Goal: Task Accomplishment & Management: Manage account settings

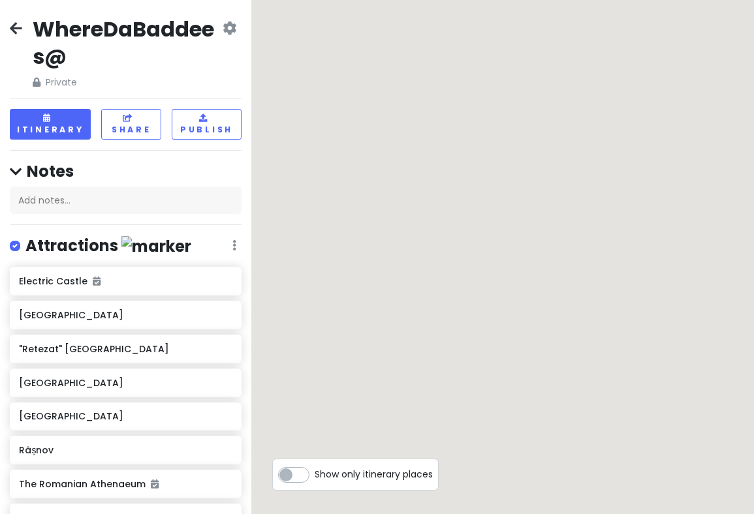
click at [22, 23] on icon at bounding box center [16, 28] width 12 height 10
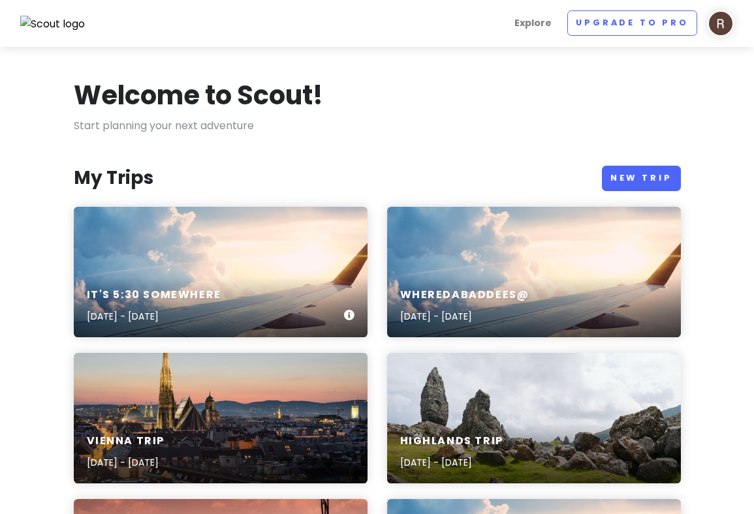
click at [189, 246] on div "It's 5:30 somewhere [DATE] - [DATE]" at bounding box center [221, 272] width 294 height 131
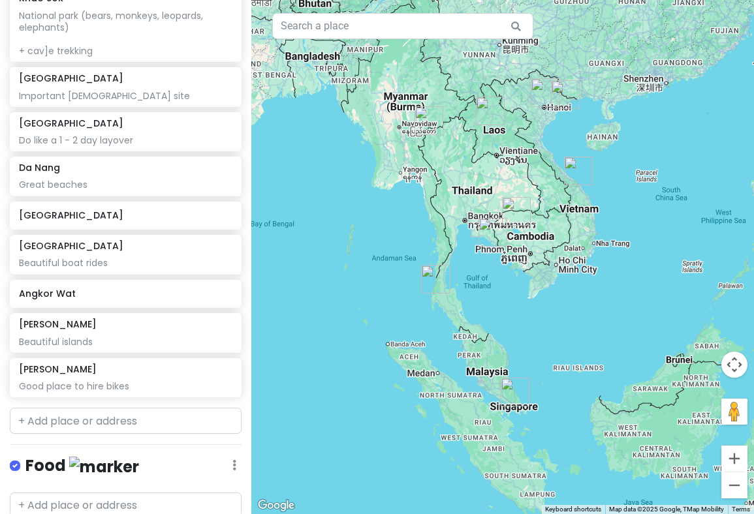
scroll to position [373, 0]
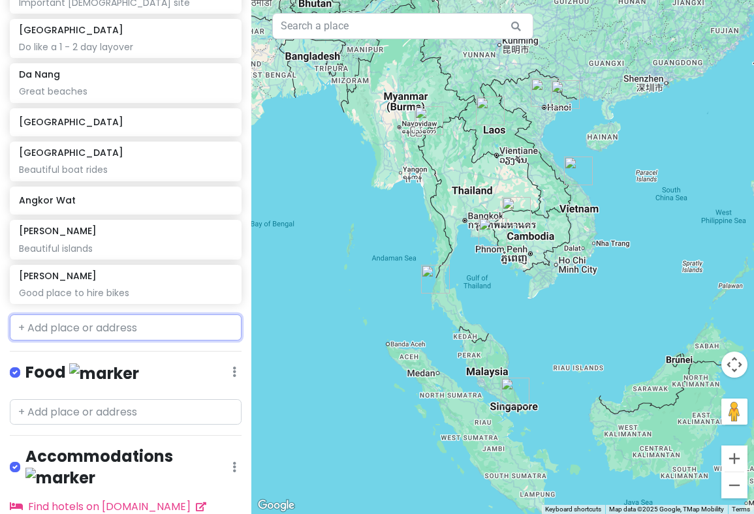
click at [100, 327] on input "text" at bounding box center [126, 328] width 232 height 26
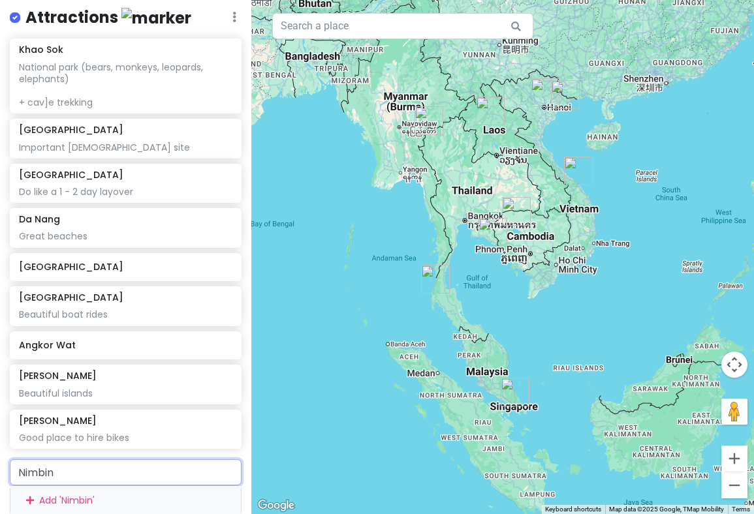
scroll to position [216, 0]
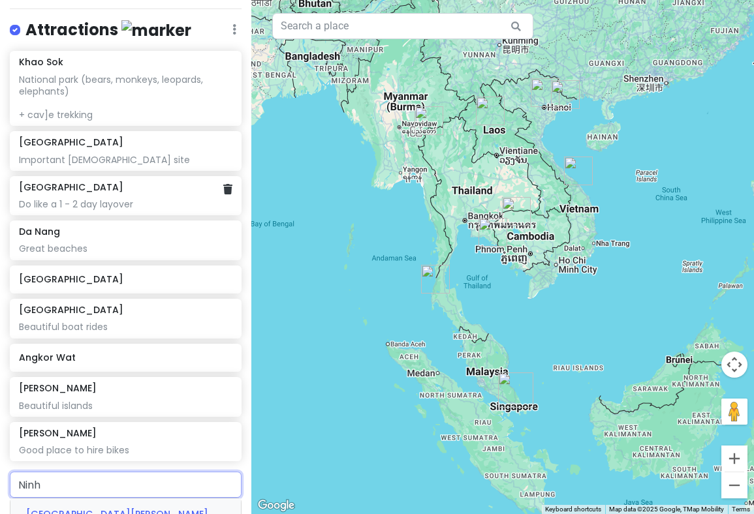
type input "Ninh"
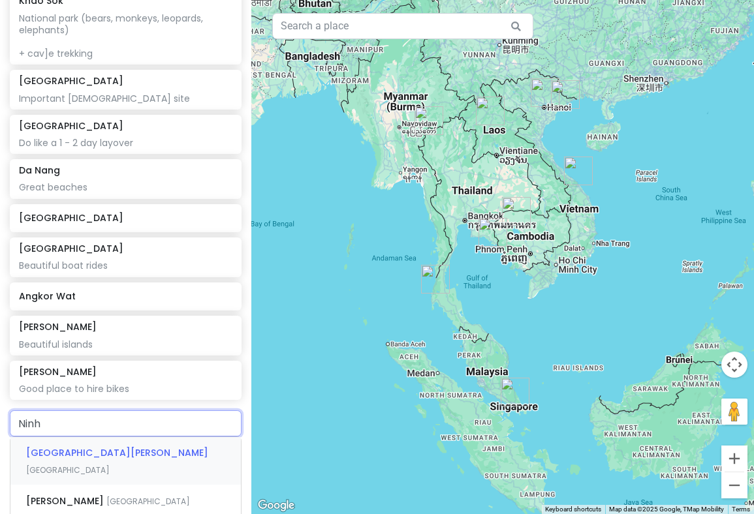
scroll to position [279, 0]
click at [133, 447] on div "[GEOGRAPHIC_DATA][PERSON_NAME]" at bounding box center [125, 460] width 230 height 48
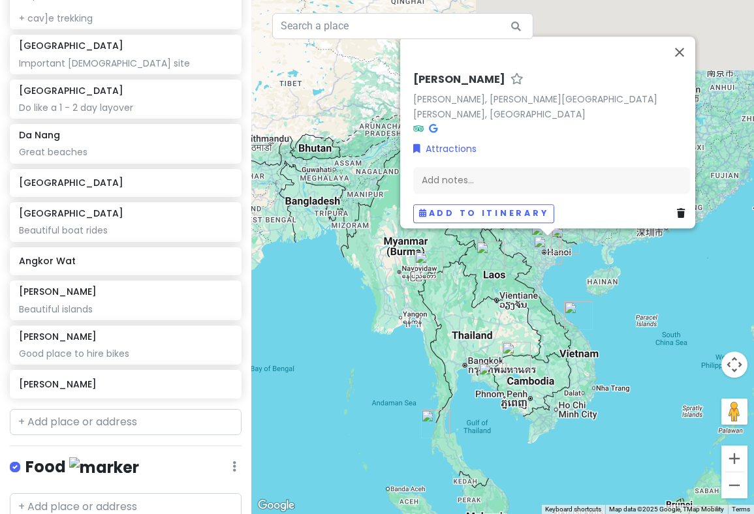
scroll to position [311, 0]
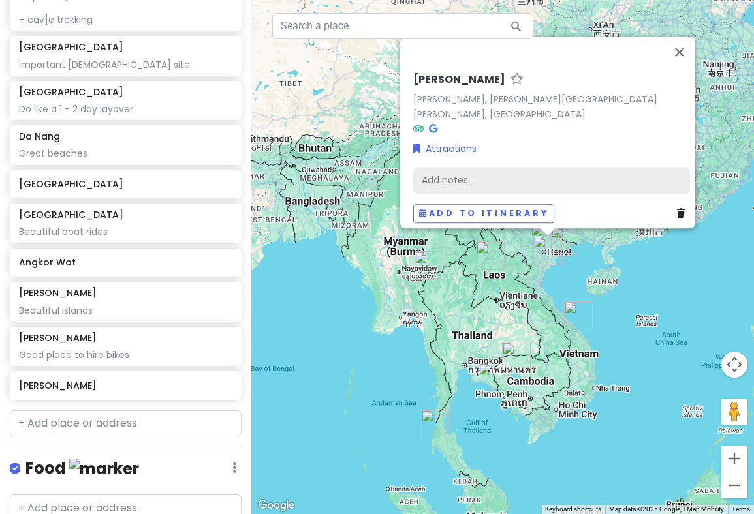
click at [463, 183] on div "Add notes..." at bounding box center [551, 180] width 277 height 27
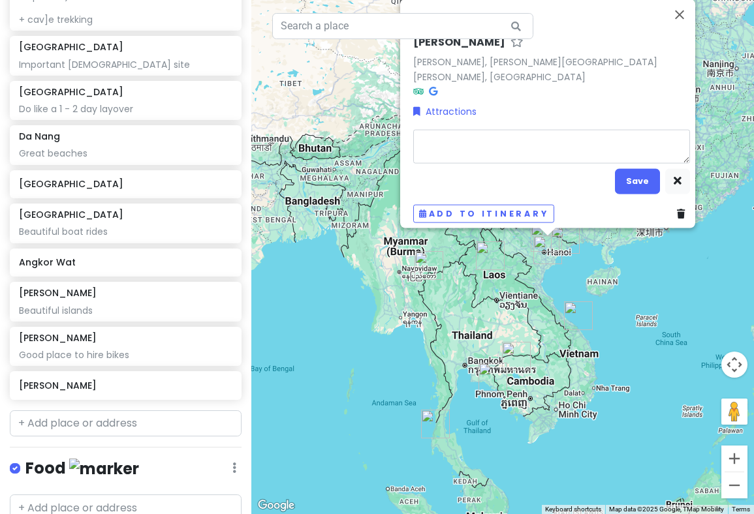
type textarea "x"
type textarea "N"
type textarea "x"
type textarea "Ni"
type textarea "x"
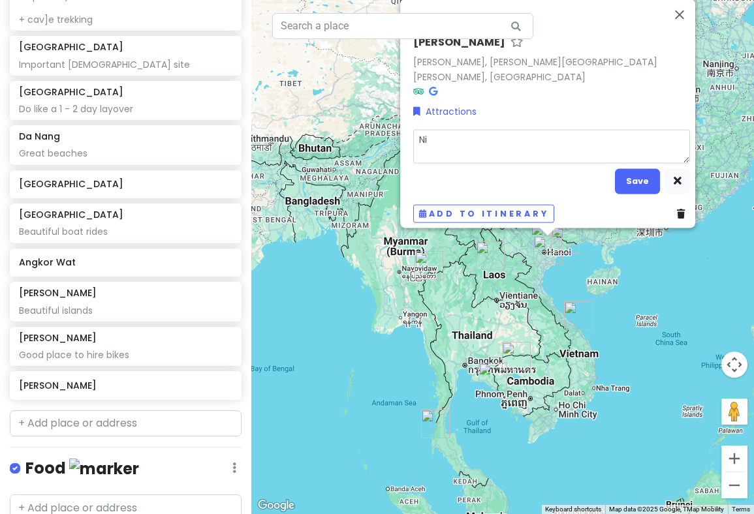
type textarea "Nic"
type textarea "x"
type textarea "Nice"
type textarea "x"
type textarea "Nic"
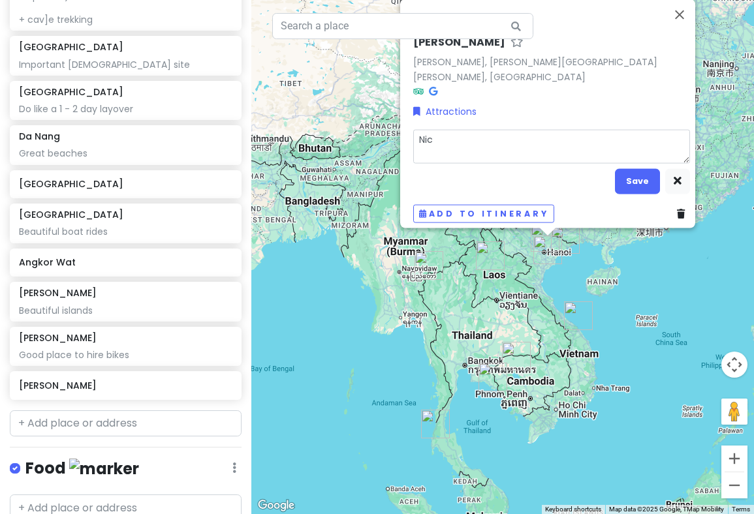
type textarea "x"
type textarea "Ni"
type textarea "x"
type textarea "N"
type textarea "x"
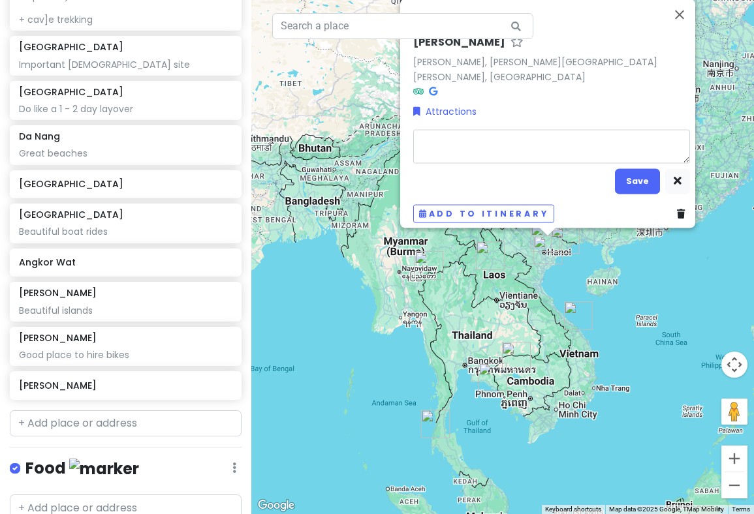
type textarea "C"
type textarea "x"
type textarea "Co"
type textarea "x"
type textarea "Cou"
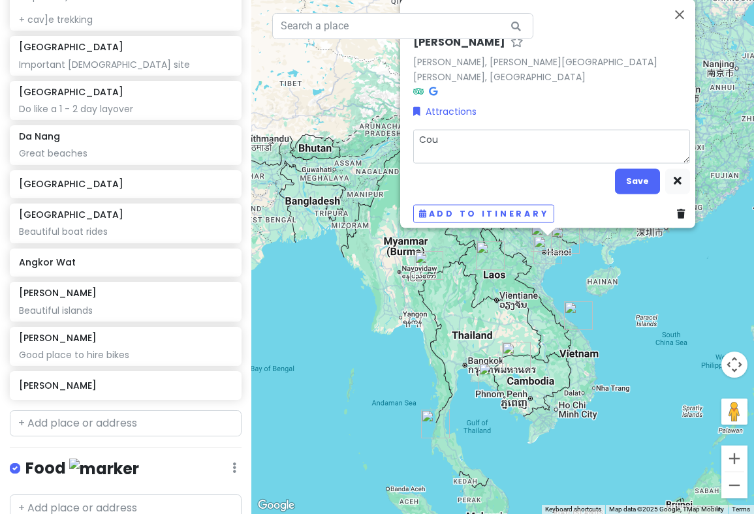
type textarea "x"
type textarea "Cout"
type textarea "x"
type textarea "Coutn"
type textarea "x"
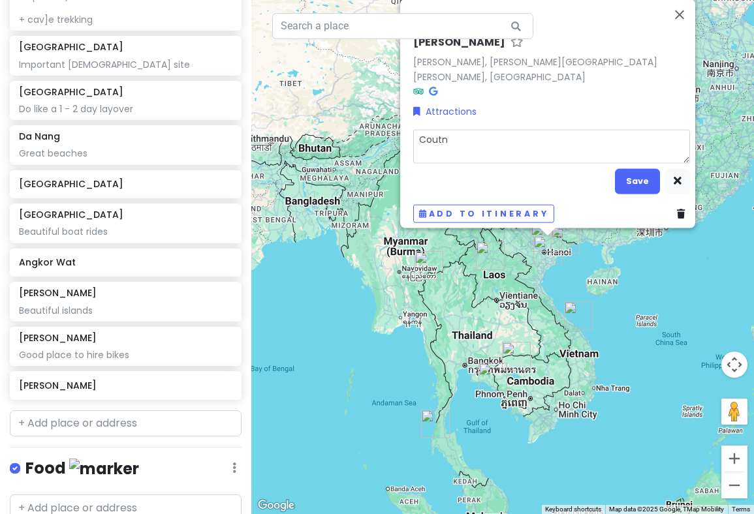
type textarea "Cout"
type textarea "x"
type textarea "Cou"
type textarea "x"
type textarea "Coun"
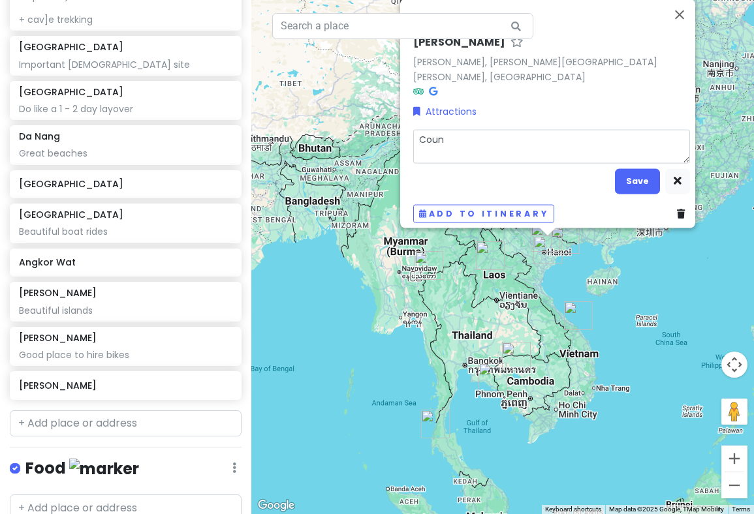
type textarea "x"
type textarea "Count"
type textarea "x"
type textarea "Countr"
type textarea "x"
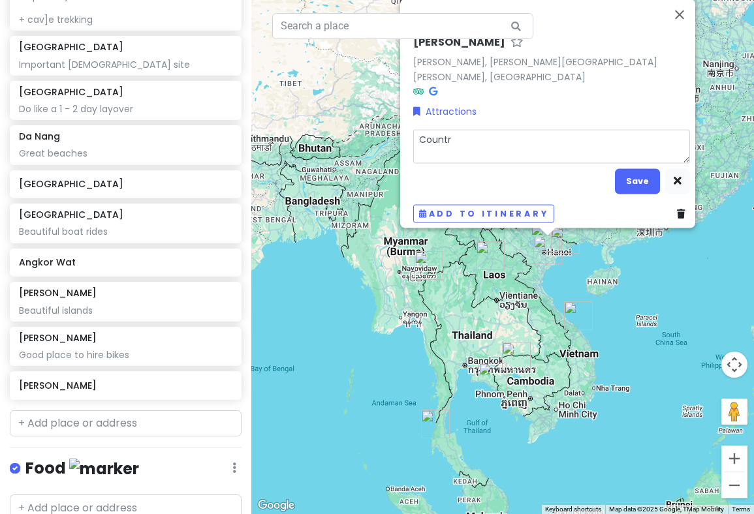
type textarea "Country"
type textarea "x"
type textarea "Country"
type textarea "x"
type textarea "Country t"
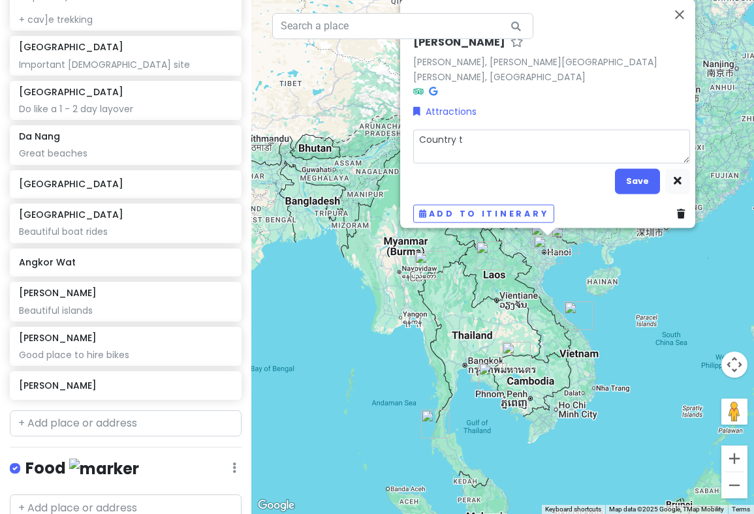
type textarea "x"
type textarea "Country tow"
type textarea "x"
type textarea "Country town"
type textarea "x"
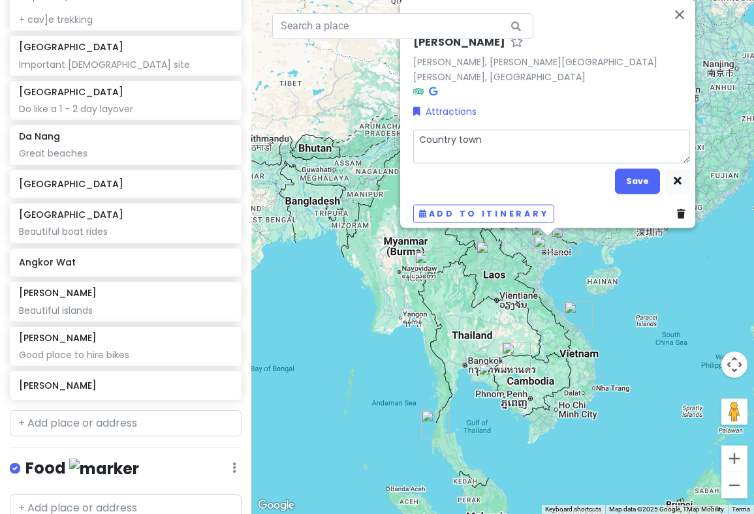
type textarea "Country town"
type textarea "x"
type textarea "Country town ("
type textarea "x"
type textarea "Country town (f"
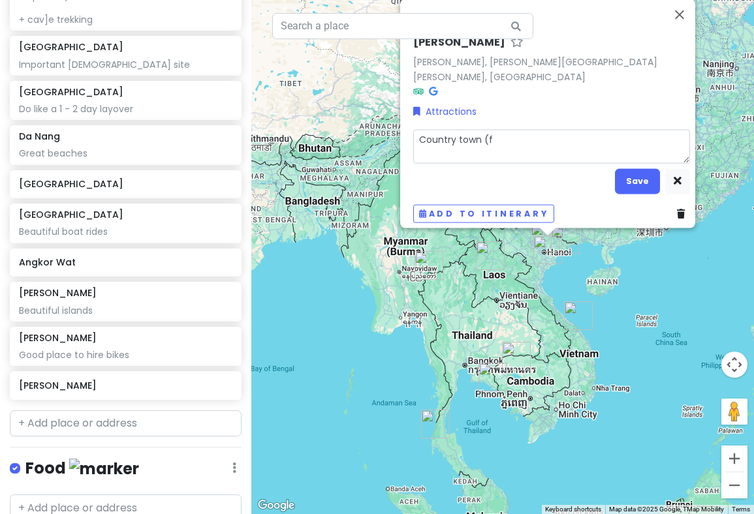
type textarea "x"
type textarea "Country town (fr"
type textarea "x"
type textarea "Country town (frei"
type textarea "x"
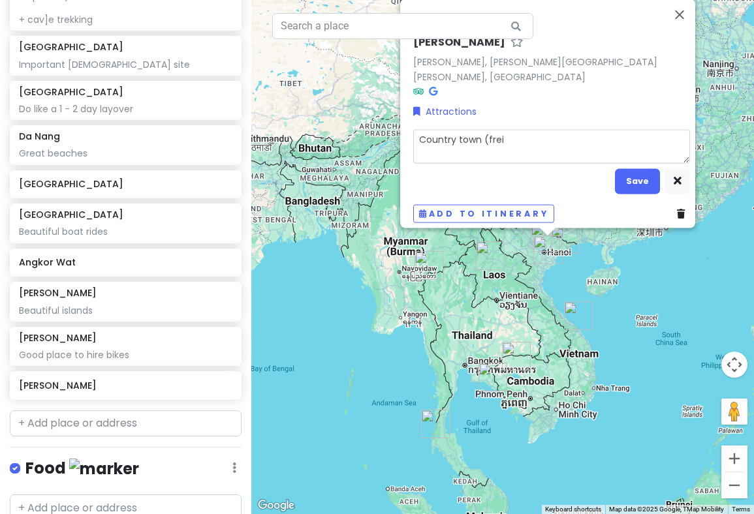
type textarea "Country town (fre"
type textarea "x"
type textarea "Country town (fr"
type textarea "x"
type textarea "Country town (fri"
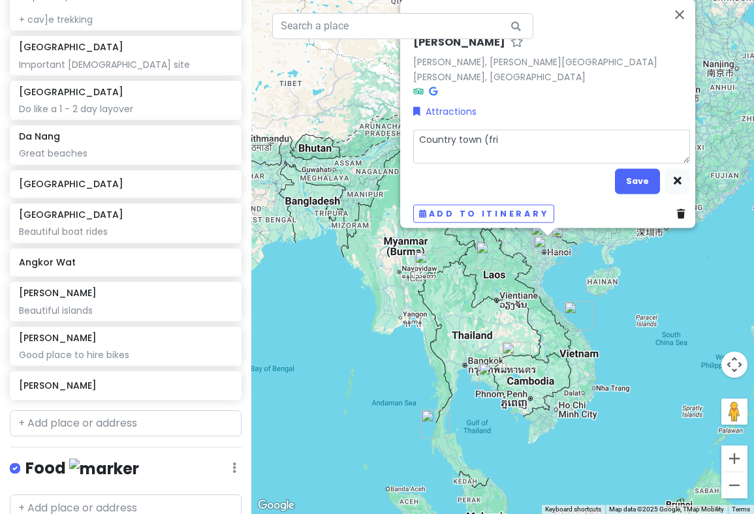
type textarea "x"
type textarea "Country town (frie"
type textarea "x"
type textarea "Country town (friend"
type textarea "x"
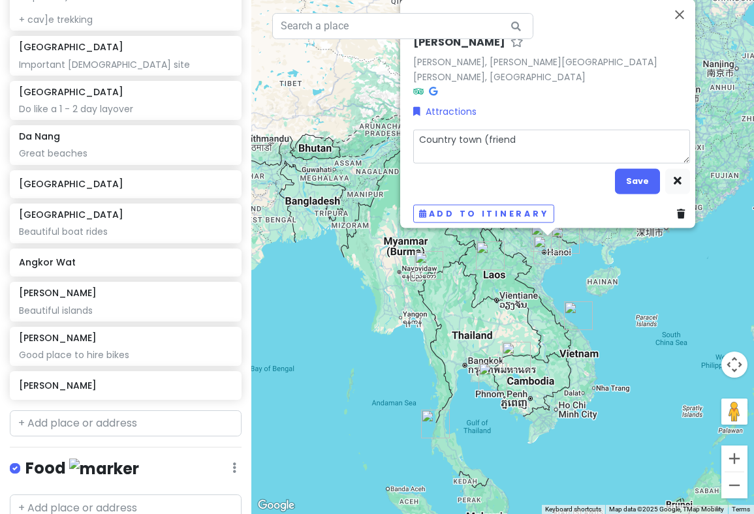
type textarea "Country town (friend"
type textarea "x"
type textarea "Country town (friend r"
type textarea "x"
type textarea "Country town (friend re"
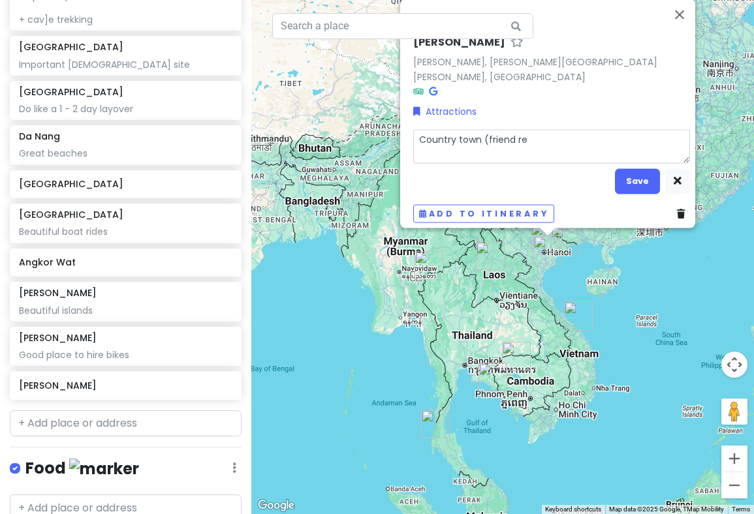
type textarea "x"
type textarea "Country town (friend rec"
type textarea "x"
type textarea "Country town (friend reco"
type textarea "x"
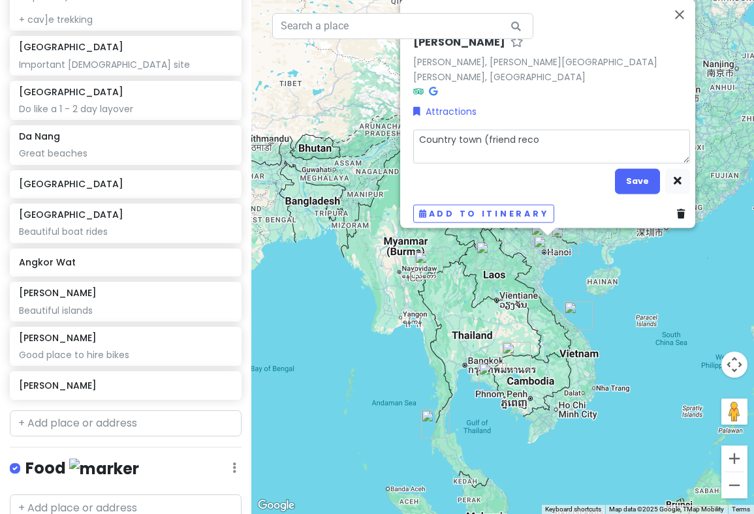
type textarea "Country town (friend recom"
type textarea "x"
type textarea "Country town (friend recomme"
type textarea "x"
type textarea "Country town (friend recommen"
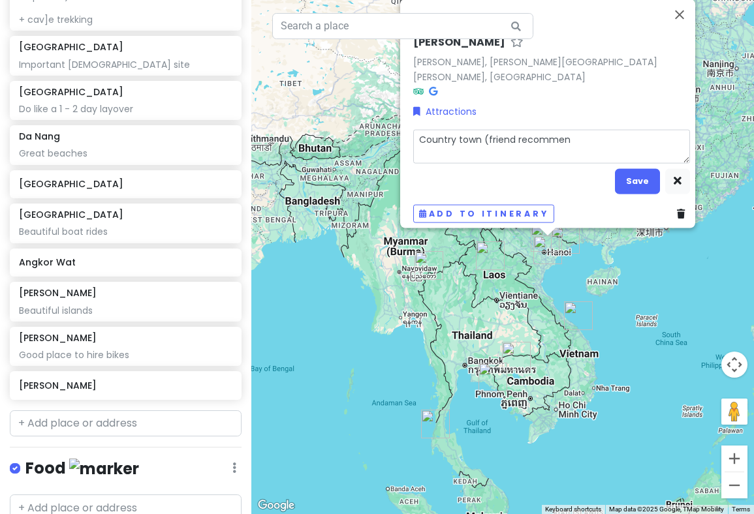
type textarea "x"
type textarea "Country town (friend recommend"
type textarea "x"
type textarea "Country town (friend recommenda"
type textarea "x"
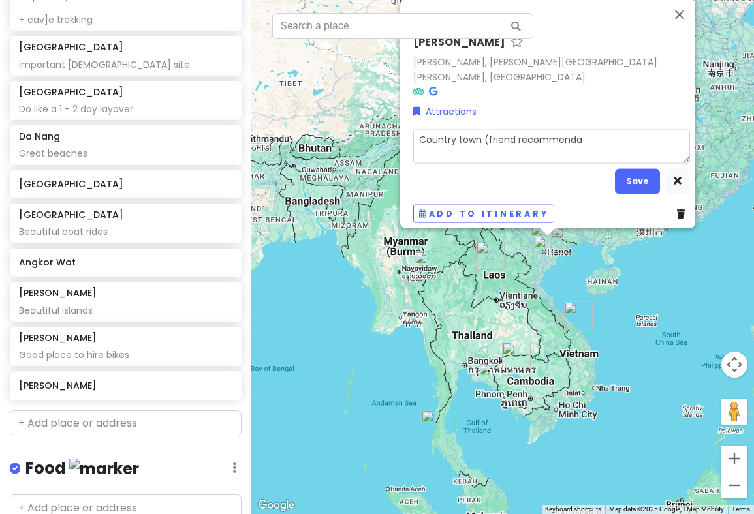
type textarea "Country town (friend recommendat"
type textarea "x"
type textarea "Country town (friend recommendati"
type textarea "x"
type textarea "Country town (friend recommendatio"
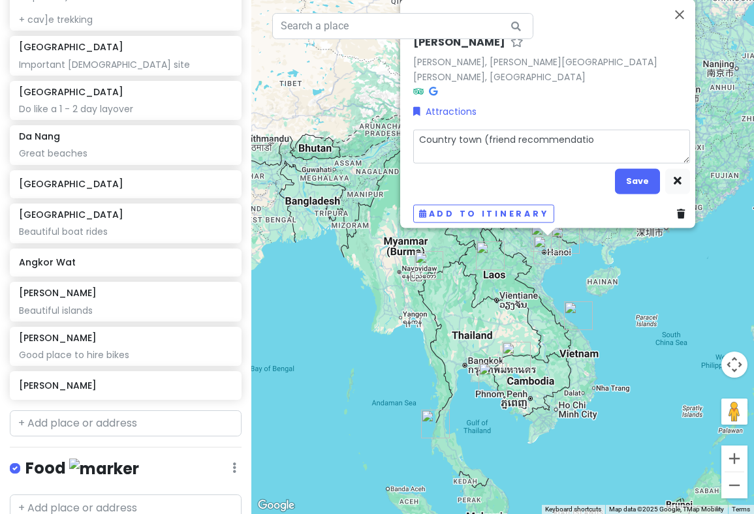
type textarea "x"
type textarea "Country town (friend recommendation"
type textarea "x"
type textarea "Country town (friend recommendation)"
click at [643, 168] on button "Save" at bounding box center [637, 180] width 45 height 25
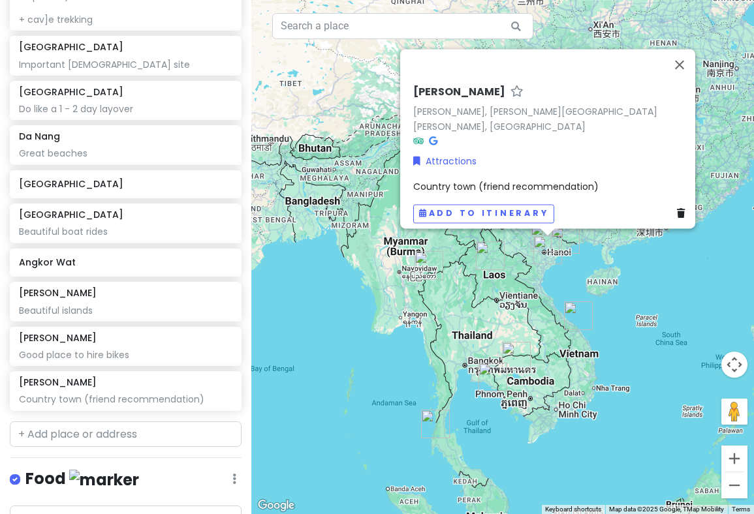
scroll to position [322, 0]
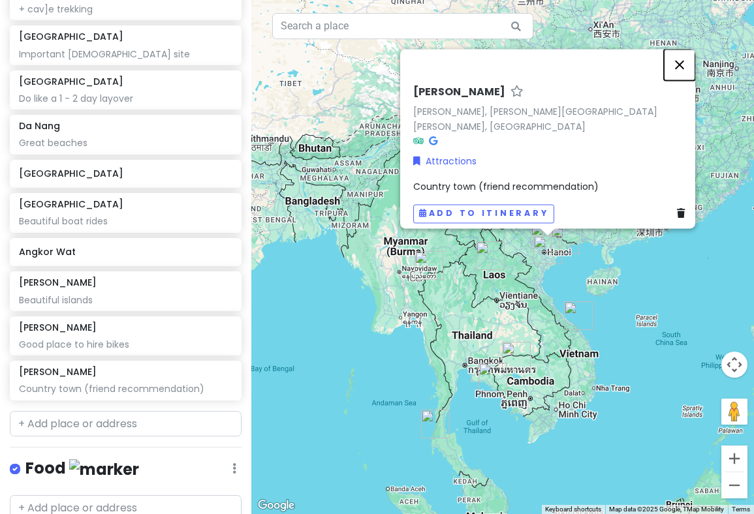
click at [686, 71] on button "Close" at bounding box center [679, 64] width 31 height 31
